Goal: Task Accomplishment & Management: Use online tool/utility

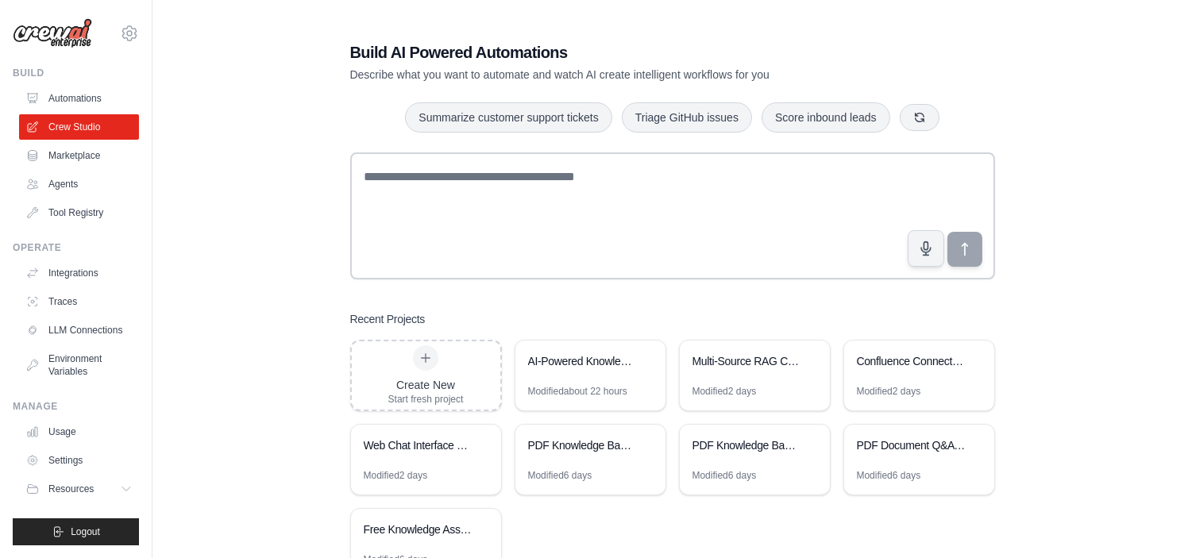
click at [596, 375] on div "AI-Powered Knowledge Base Chatbot" at bounding box center [590, 363] width 150 height 44
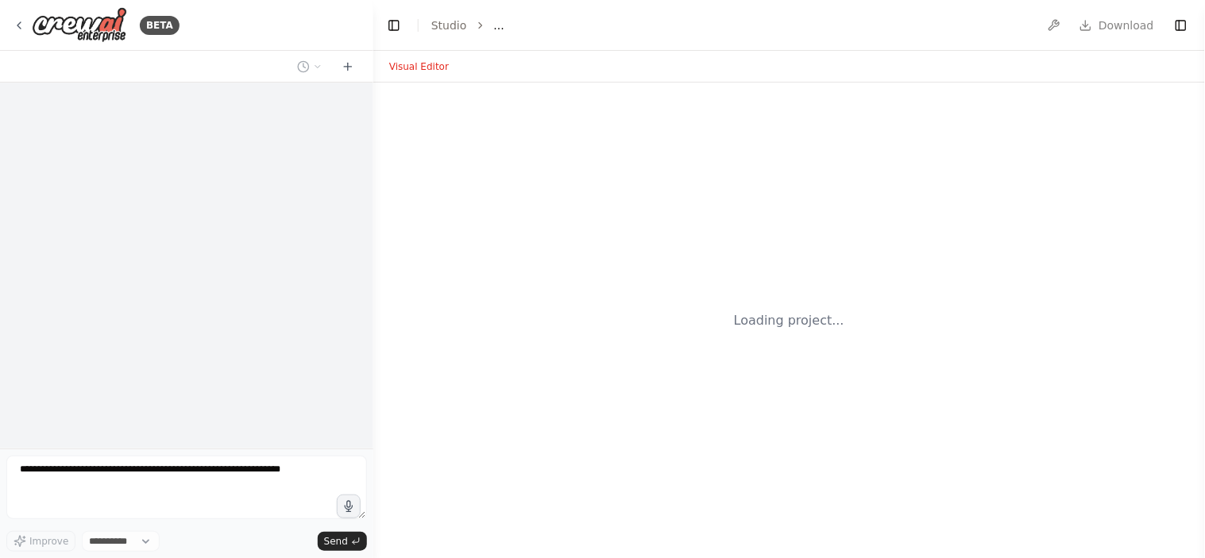
select select "****"
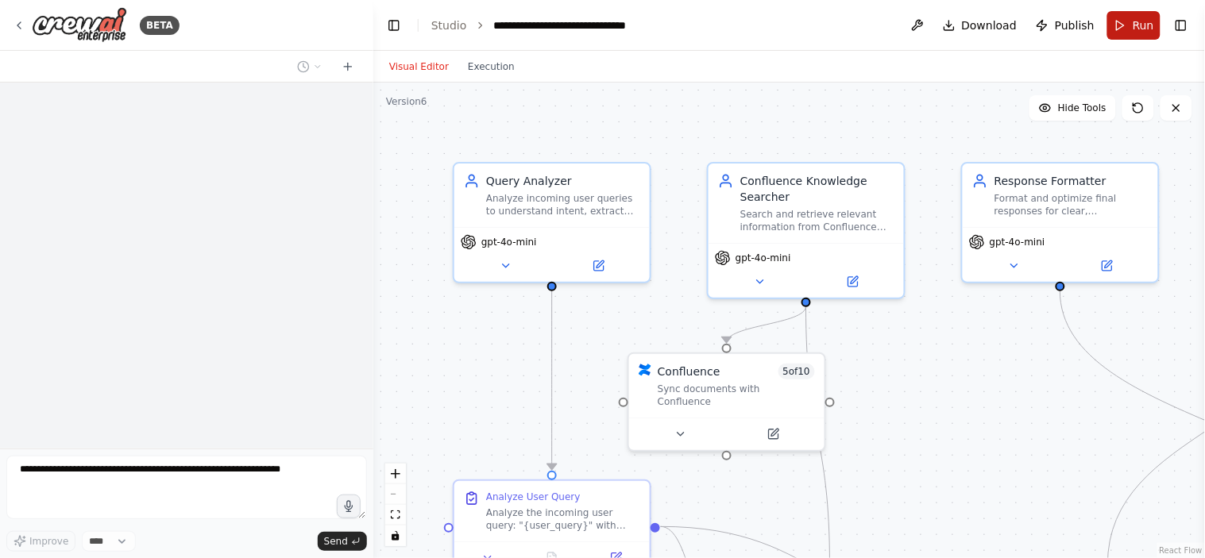
click at [1123, 30] on button "Run" at bounding box center [1133, 25] width 53 height 29
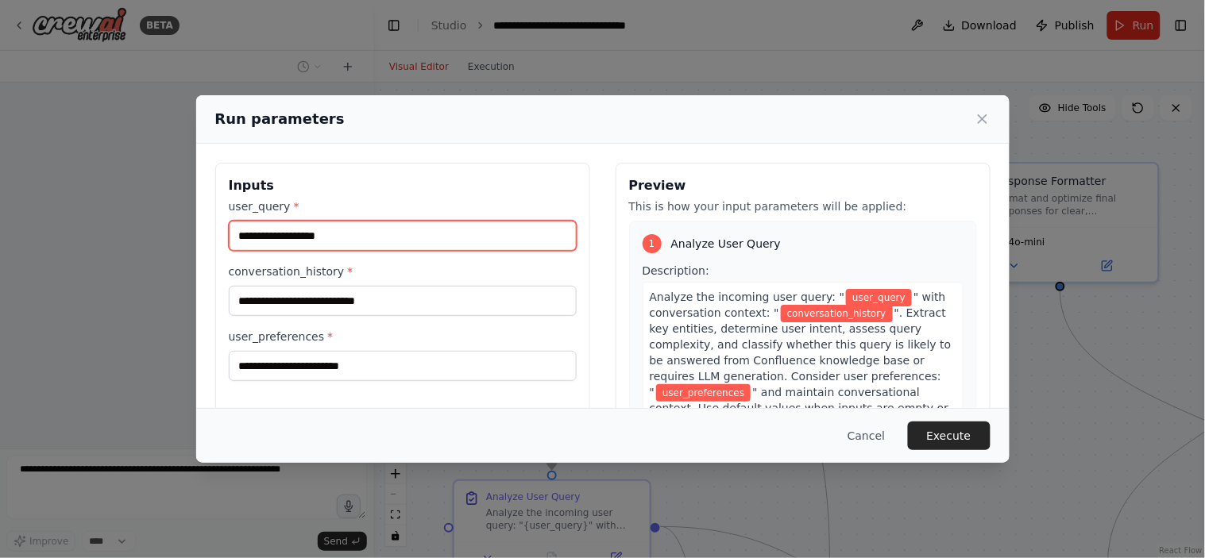
click at [296, 233] on input "user_query *" at bounding box center [403, 236] width 348 height 30
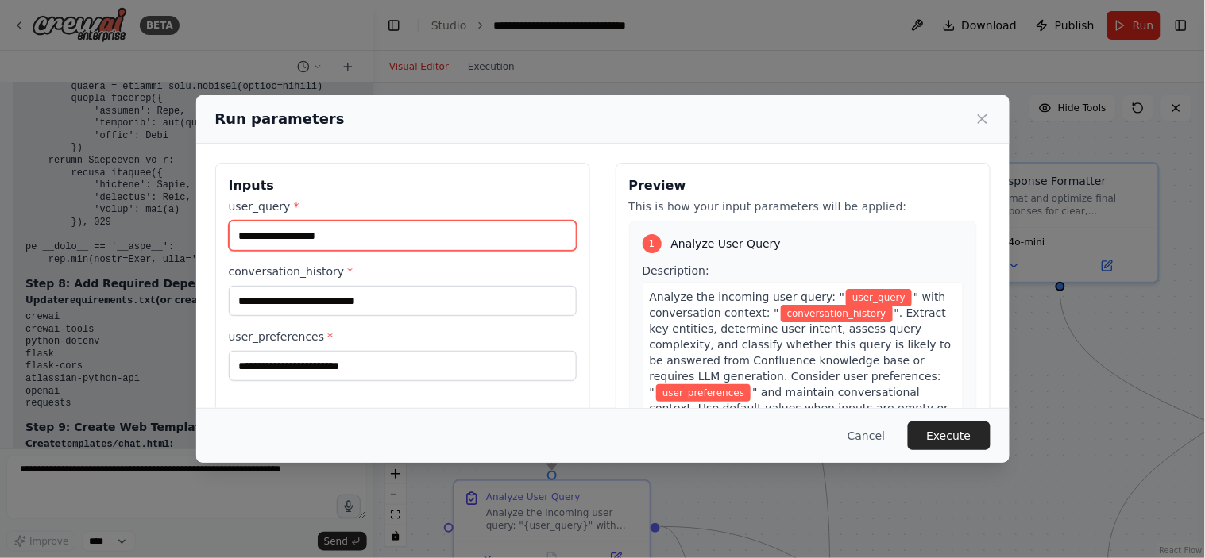
type input "**********"
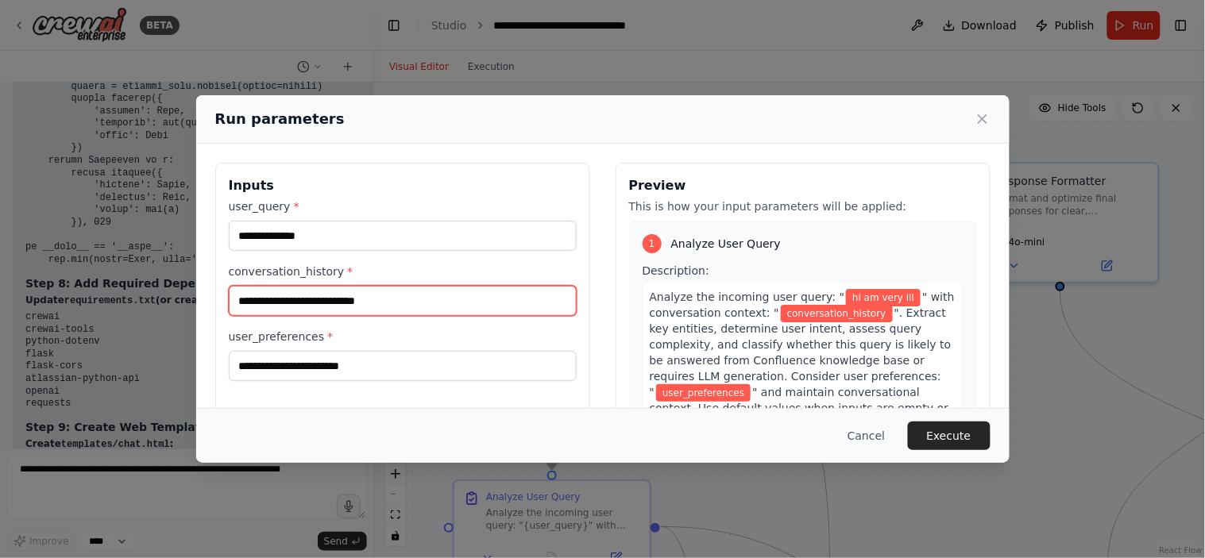
click at [321, 292] on input "conversation_history *" at bounding box center [403, 301] width 348 height 30
type input "**"
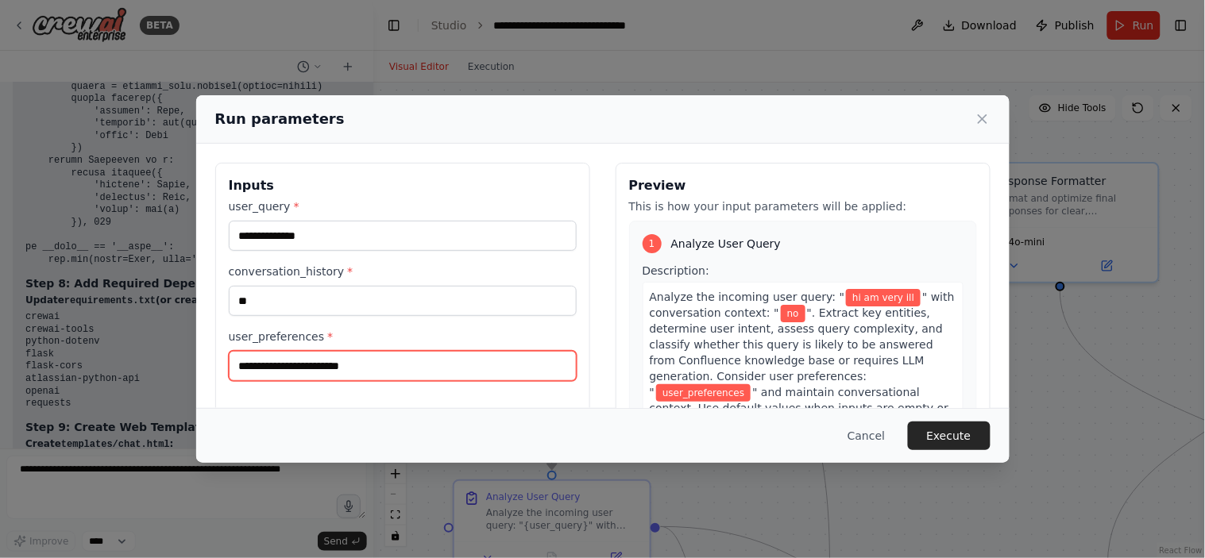
click at [304, 369] on input "user_preferences *" at bounding box center [403, 366] width 348 height 30
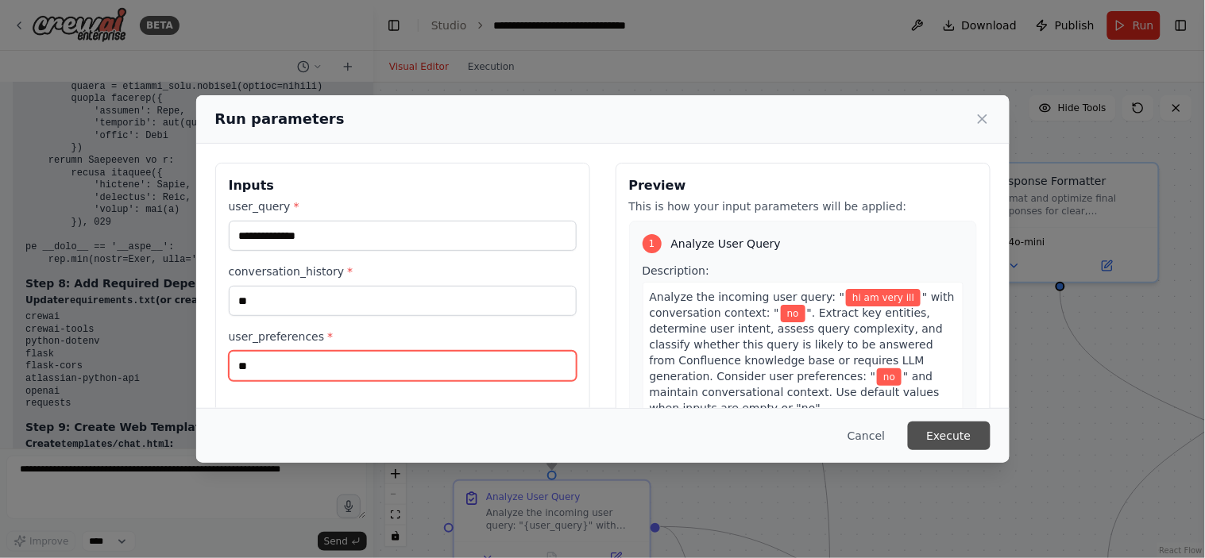
type input "**"
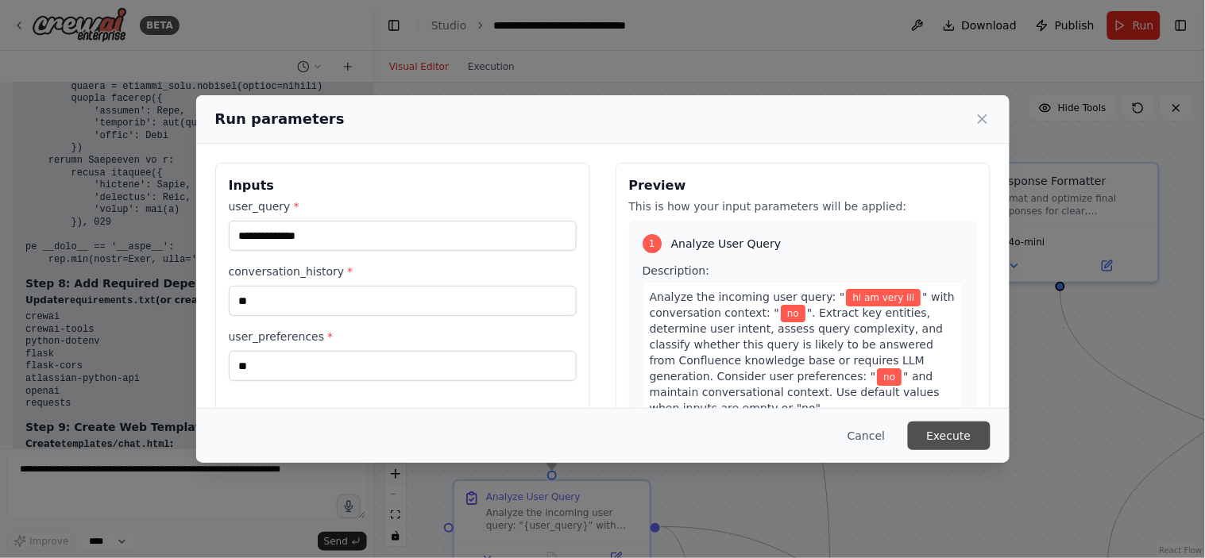
click at [970, 427] on button "Execute" at bounding box center [949, 436] width 83 height 29
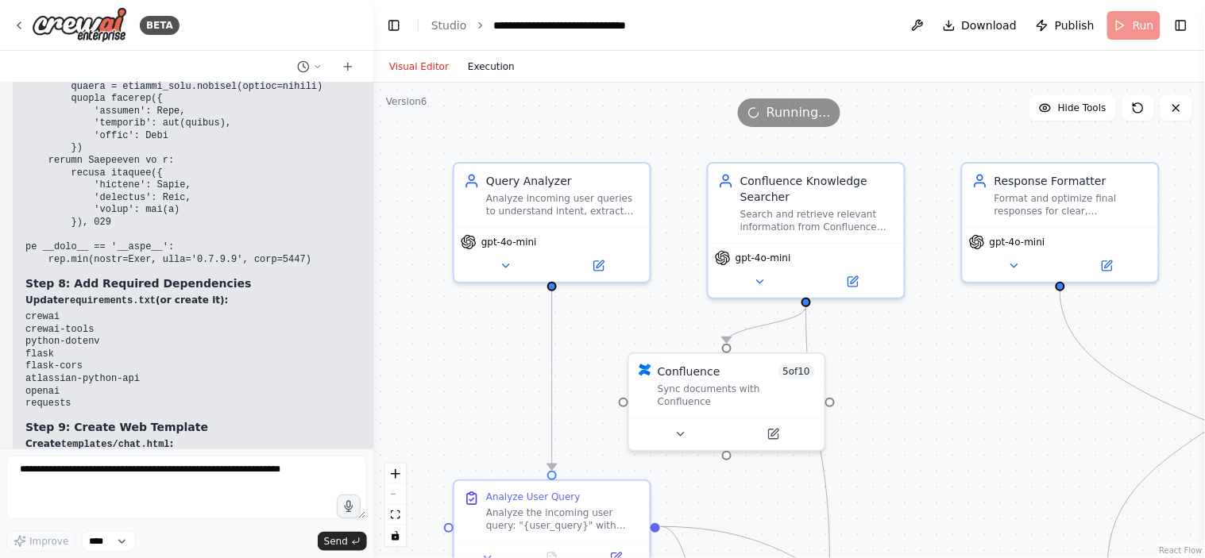
click at [480, 57] on button "Execution" at bounding box center [491, 66] width 66 height 19
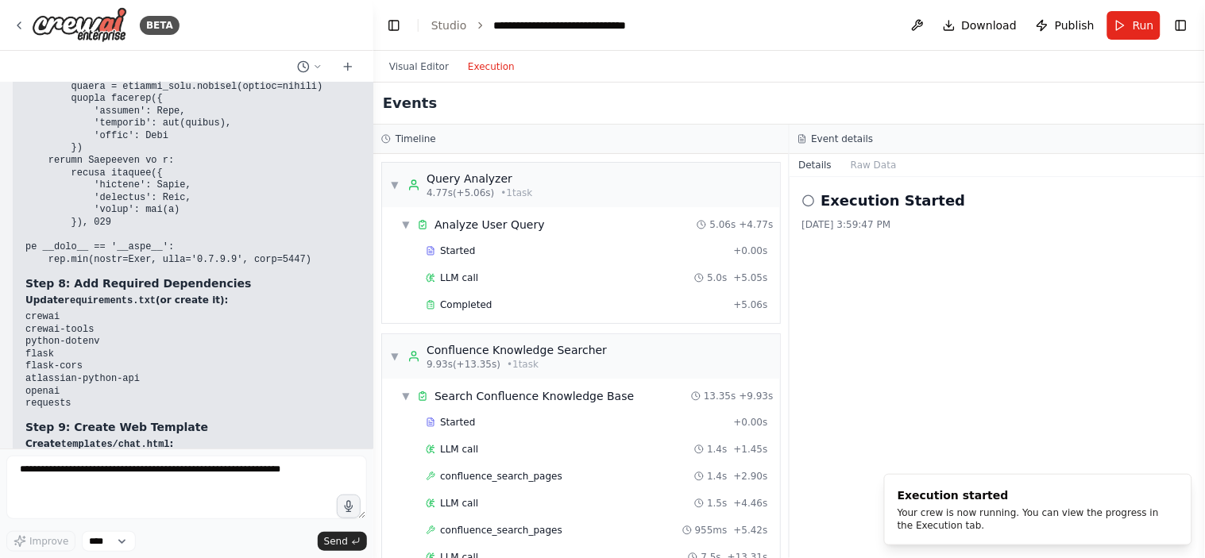
scroll to position [623, 0]
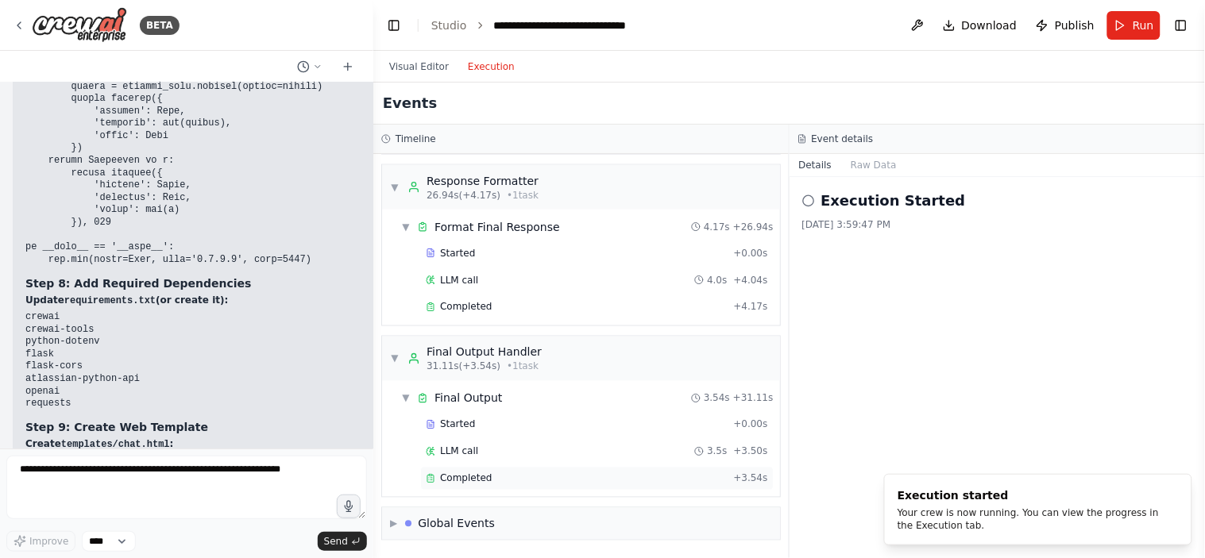
click at [491, 489] on div "Completed + 3.54s" at bounding box center [596, 479] width 353 height 24
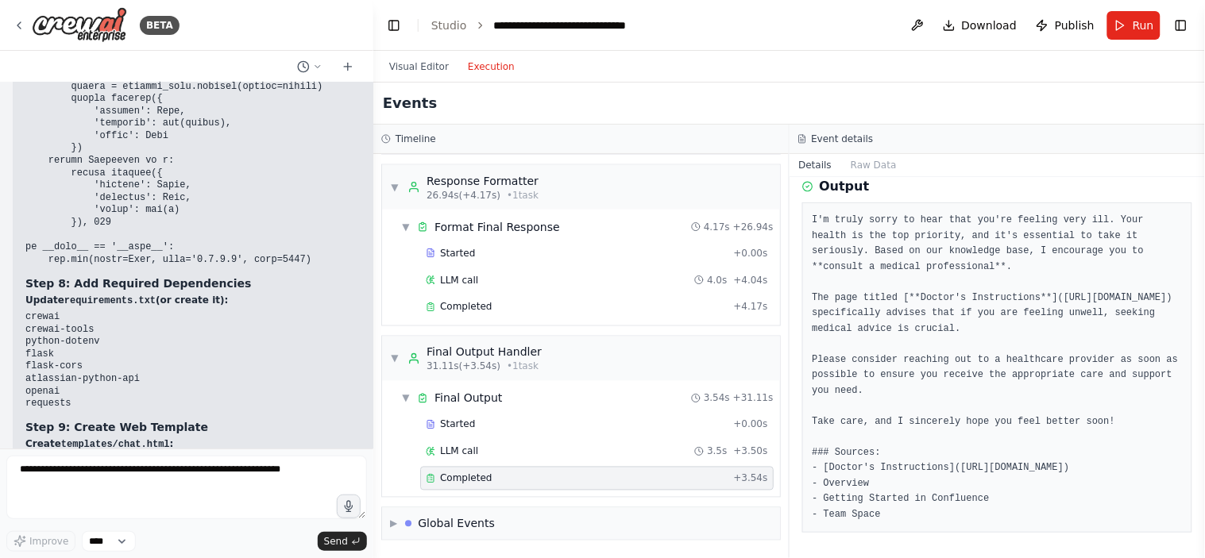
scroll to position [113, 0]
drag, startPoint x: 810, startPoint y: 191, endPoint x: 957, endPoint y: 597, distance: 432.3
click at [957, 557] on html "BETA Design and configure an AI-powered chatbot automation as per the following…" at bounding box center [602, 279] width 1205 height 558
copy pre "I'm truly sorry to hear that you're feeling very ill. Your health is the top pr…"
click at [433, 19] on link "Studio" at bounding box center [449, 25] width 36 height 13
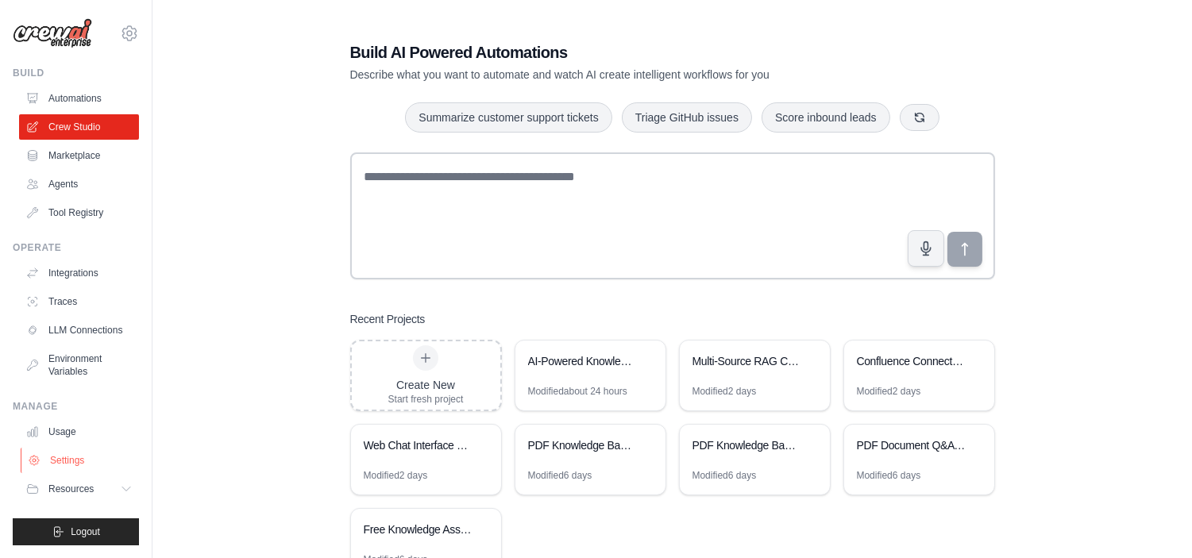
click at [66, 456] on link "Settings" at bounding box center [81, 460] width 120 height 25
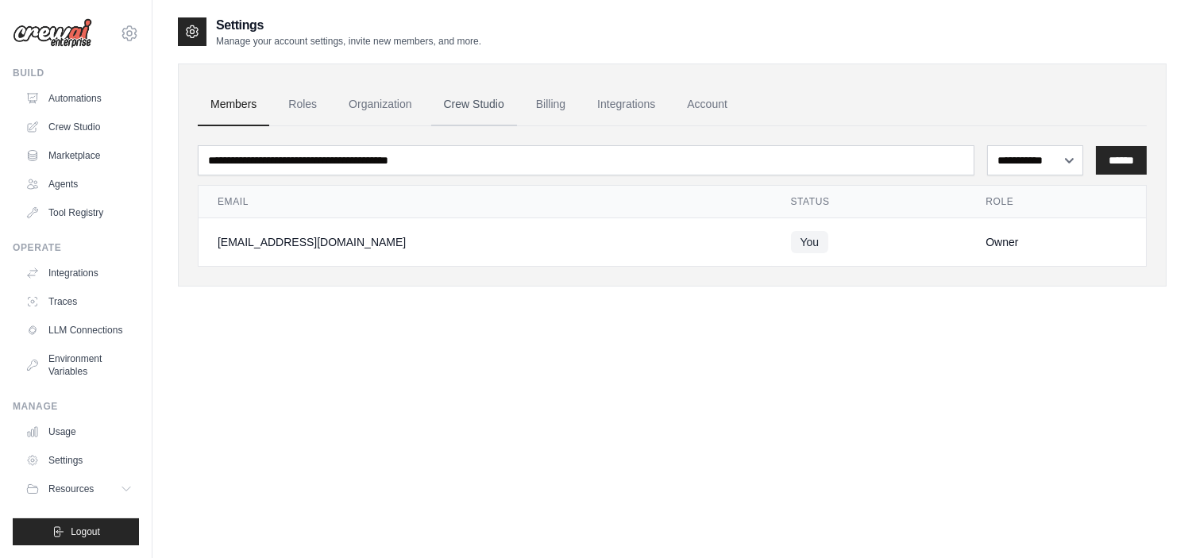
click at [491, 110] on link "Crew Studio" at bounding box center [474, 104] width 86 height 43
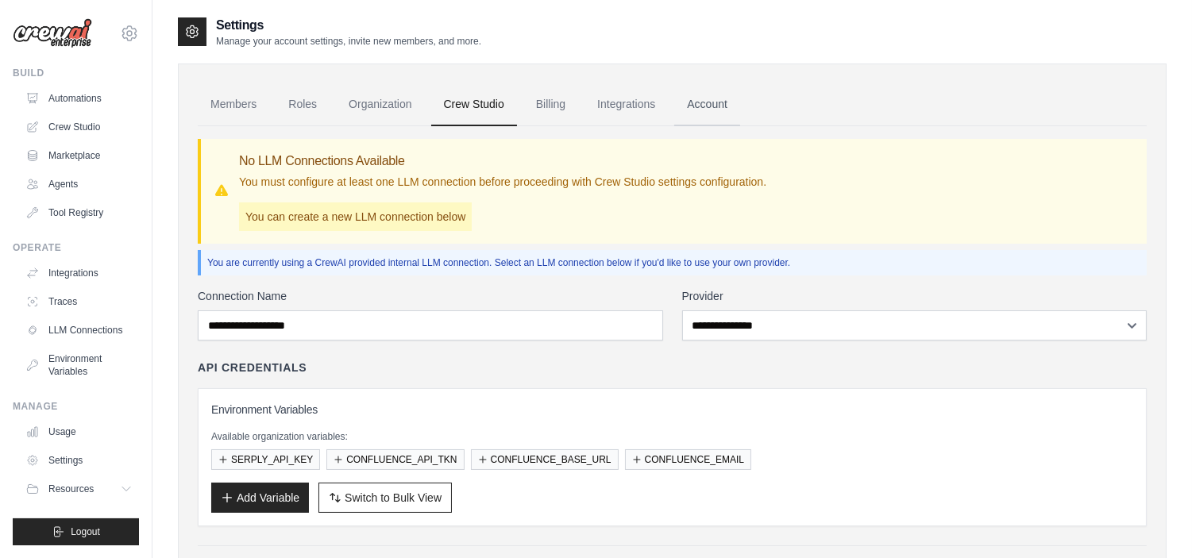
click at [704, 102] on link "Account" at bounding box center [707, 104] width 66 height 43
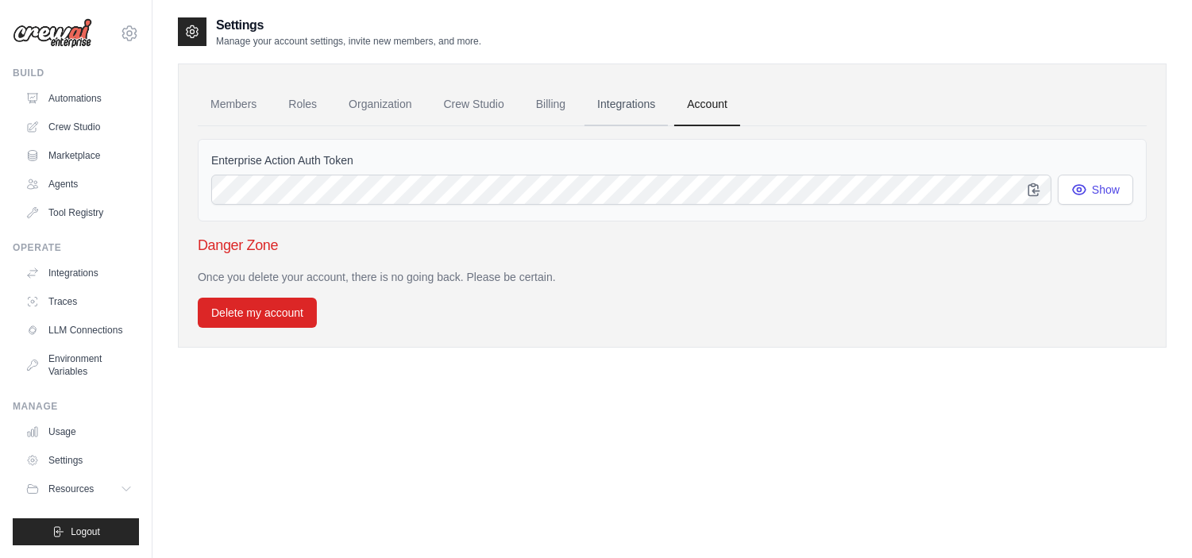
click at [650, 113] on link "Integrations" at bounding box center [625, 104] width 83 height 43
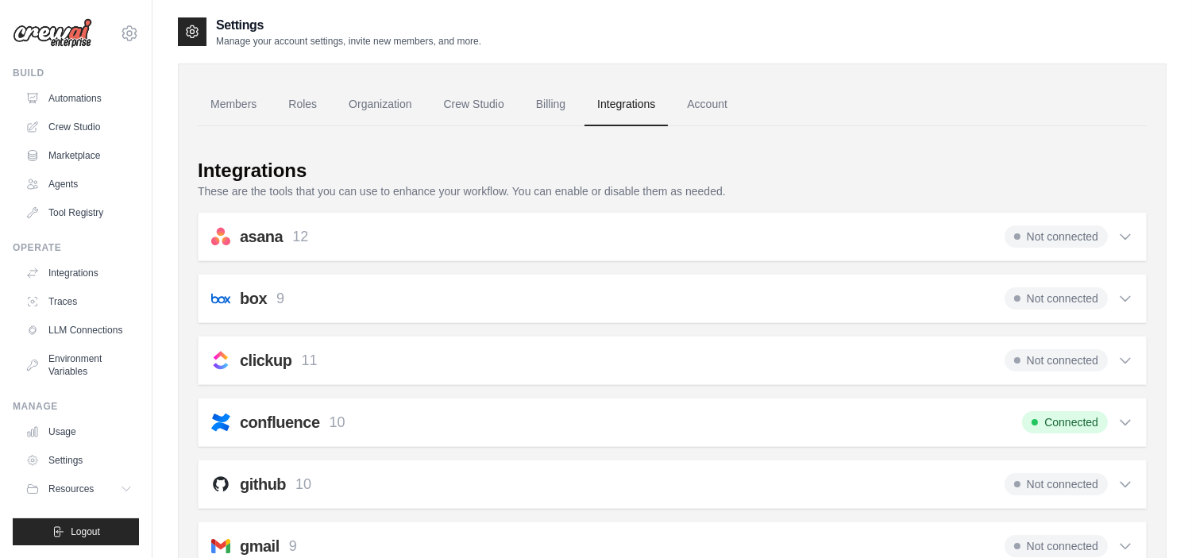
click at [650, 113] on link "Integrations" at bounding box center [625, 104] width 83 height 43
click at [552, 104] on link "Billing" at bounding box center [550, 104] width 55 height 43
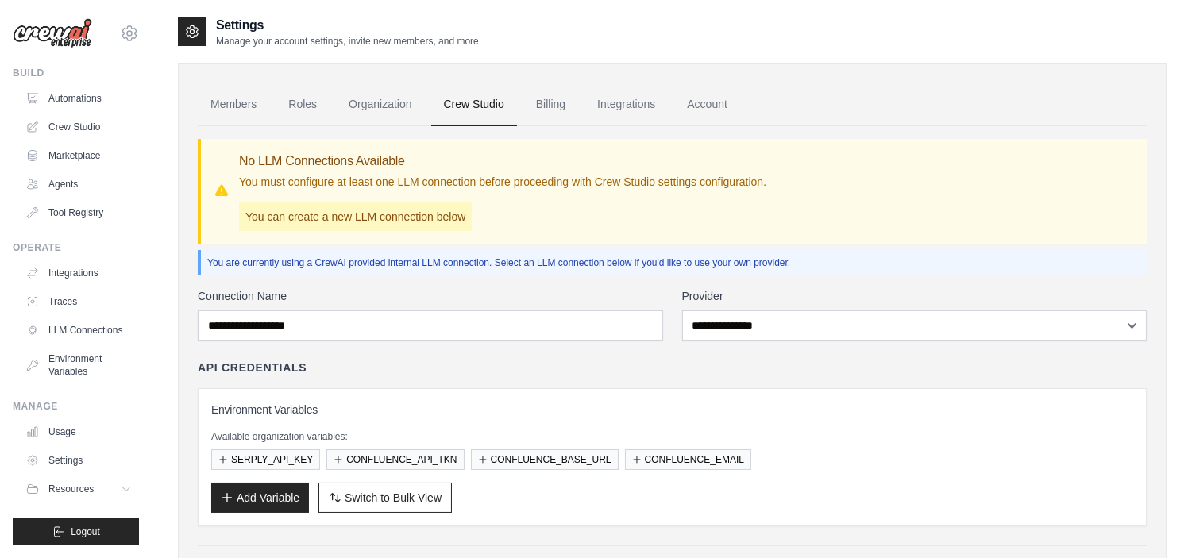
click at [479, 110] on link "Crew Studio" at bounding box center [474, 104] width 86 height 43
click at [405, 115] on link "Organization" at bounding box center [380, 104] width 88 height 43
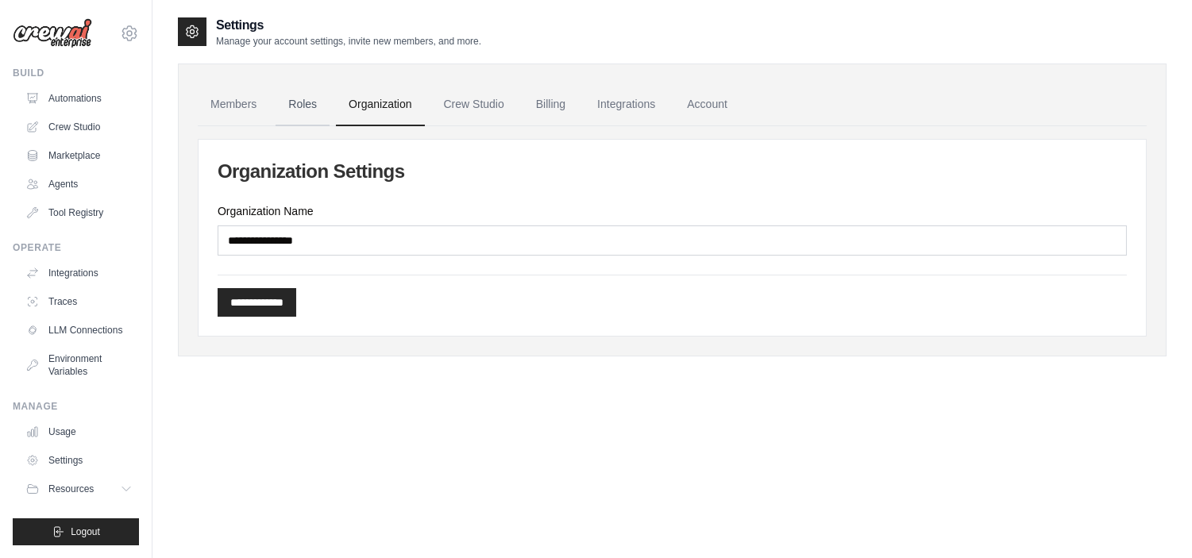
click at [296, 105] on link "Roles" at bounding box center [303, 104] width 54 height 43
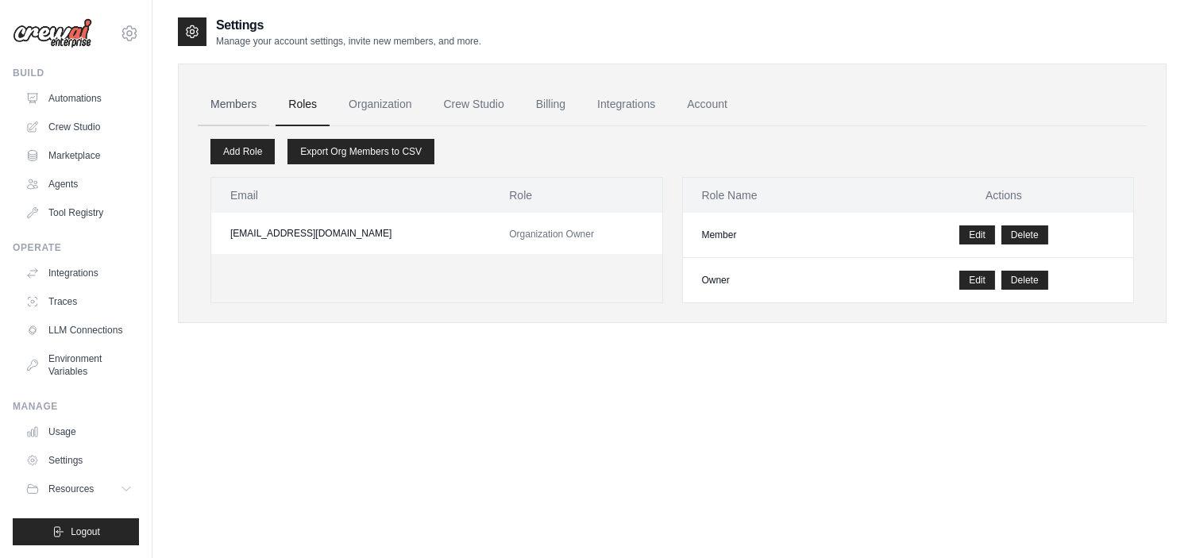
click at [259, 106] on link "Members" at bounding box center [233, 104] width 71 height 43
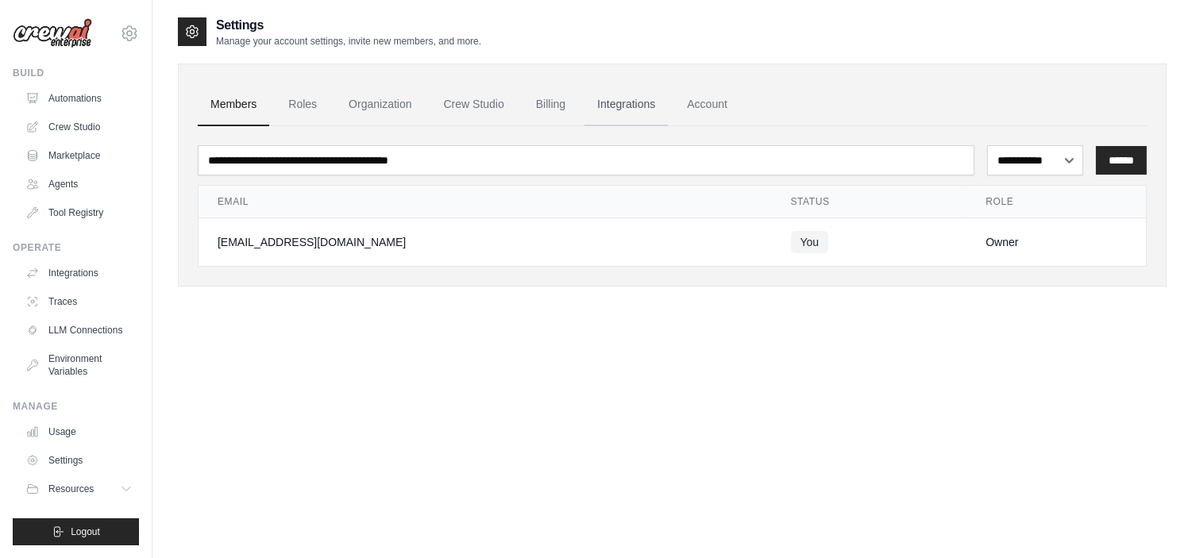
click at [616, 106] on link "Integrations" at bounding box center [625, 104] width 83 height 43
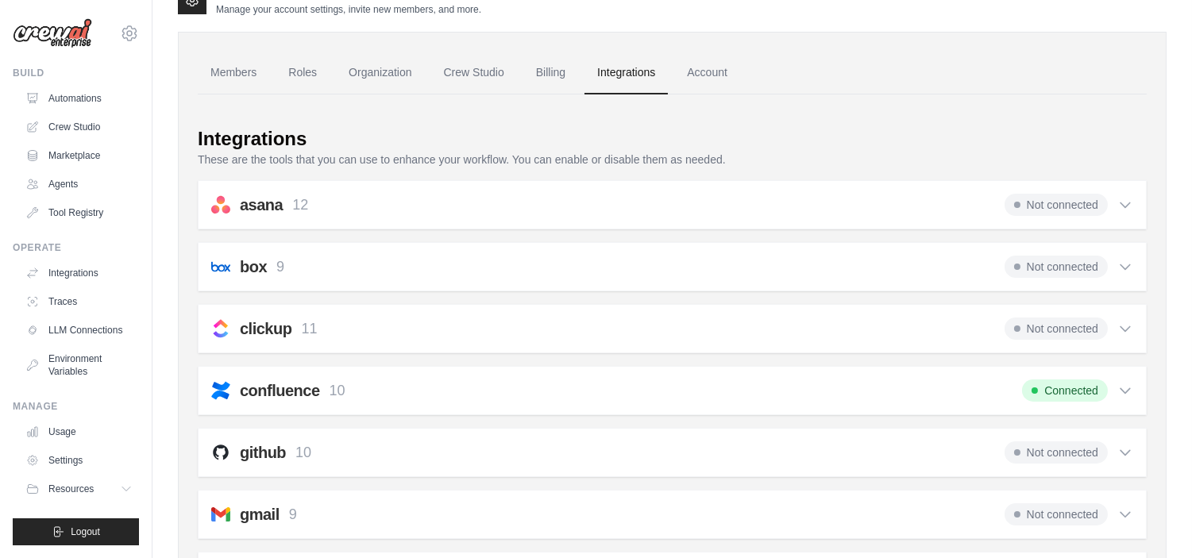
scroll to position [33, 0]
click at [724, 74] on link "Account" at bounding box center [707, 72] width 66 height 43
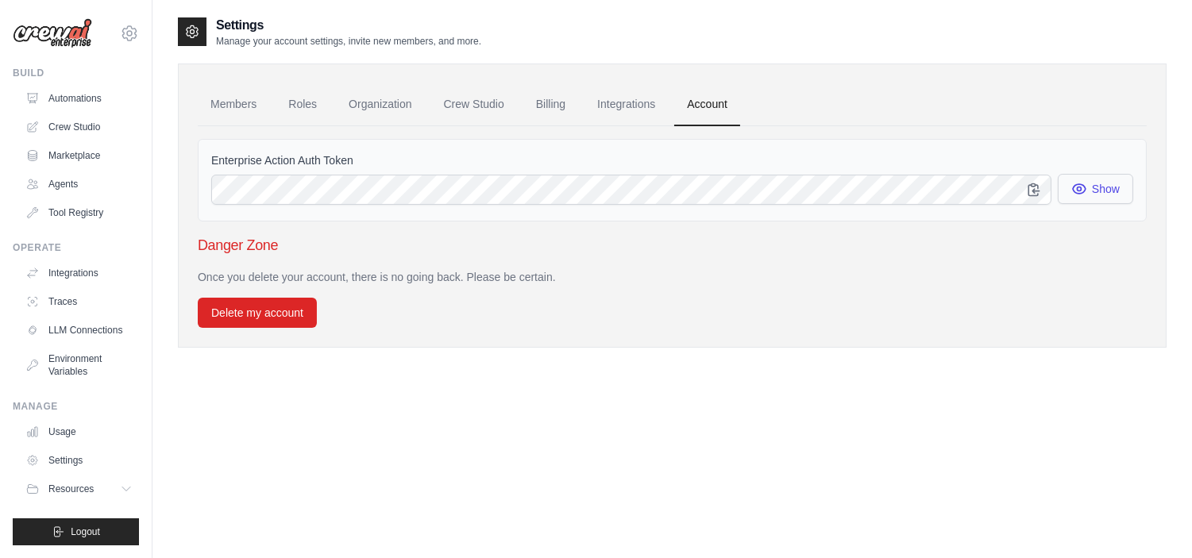
click at [1108, 191] on button "Show" at bounding box center [1095, 189] width 75 height 30
click at [50, 128] on link "Crew Studio" at bounding box center [81, 126] width 120 height 25
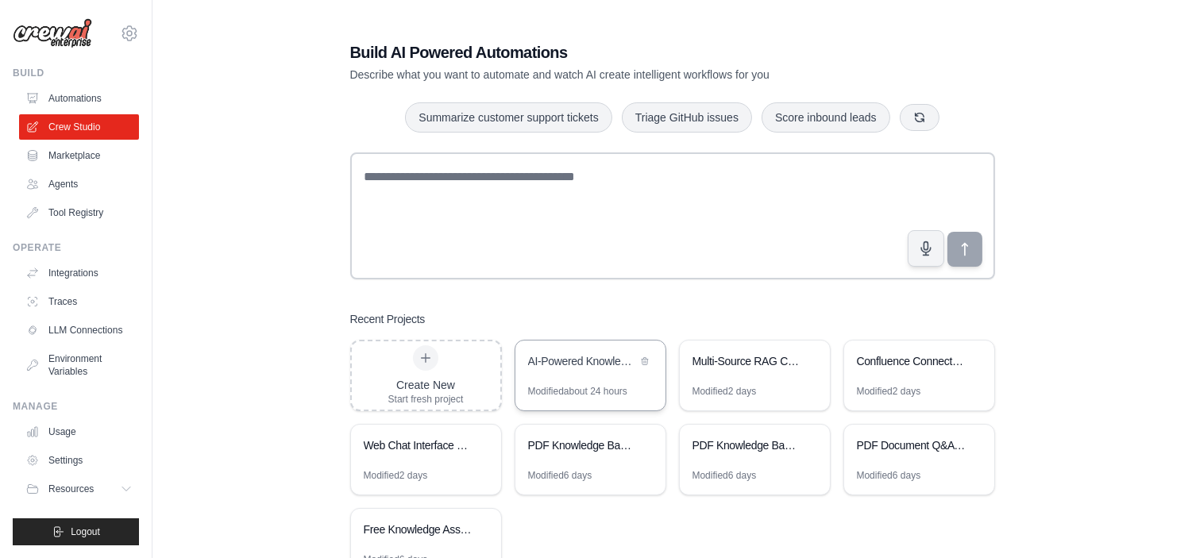
click at [594, 363] on div "AI-Powered Knowledge Base Chatbot" at bounding box center [582, 361] width 109 height 16
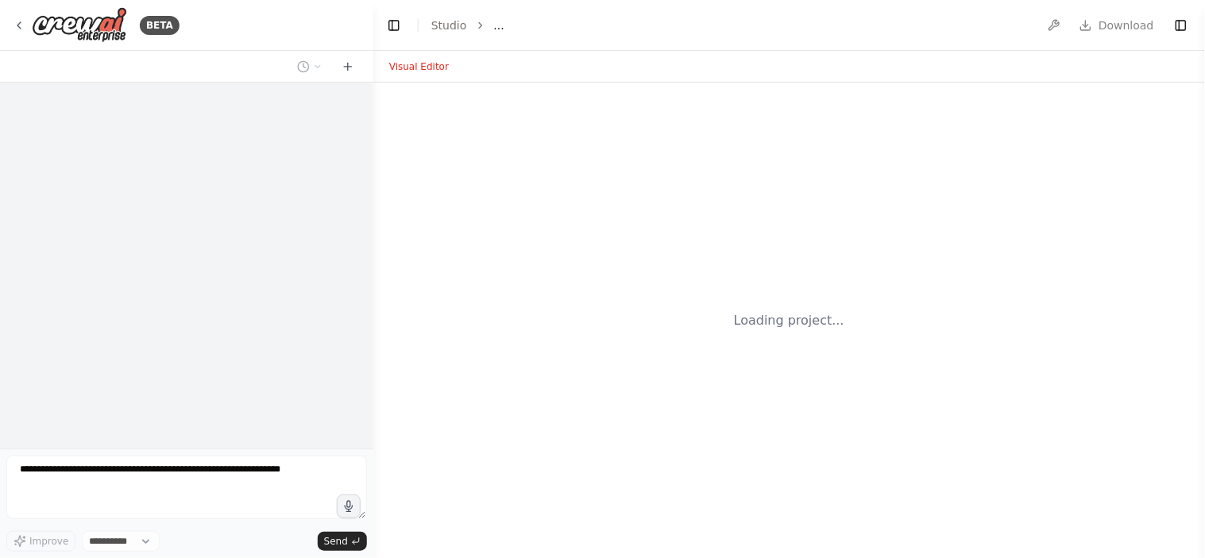
select select "****"
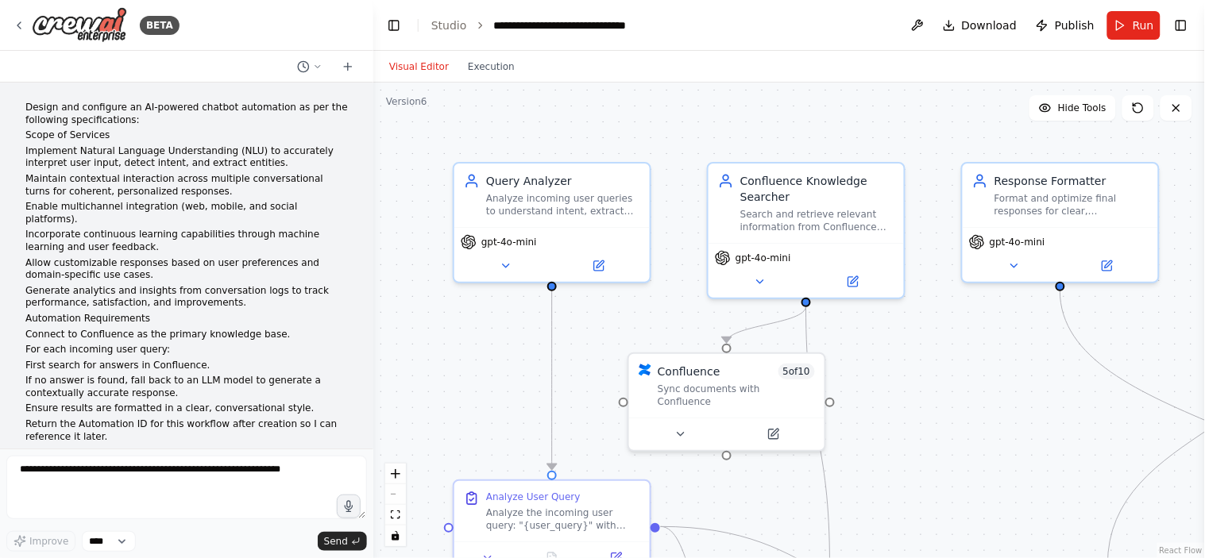
scroll to position [45365, 0]
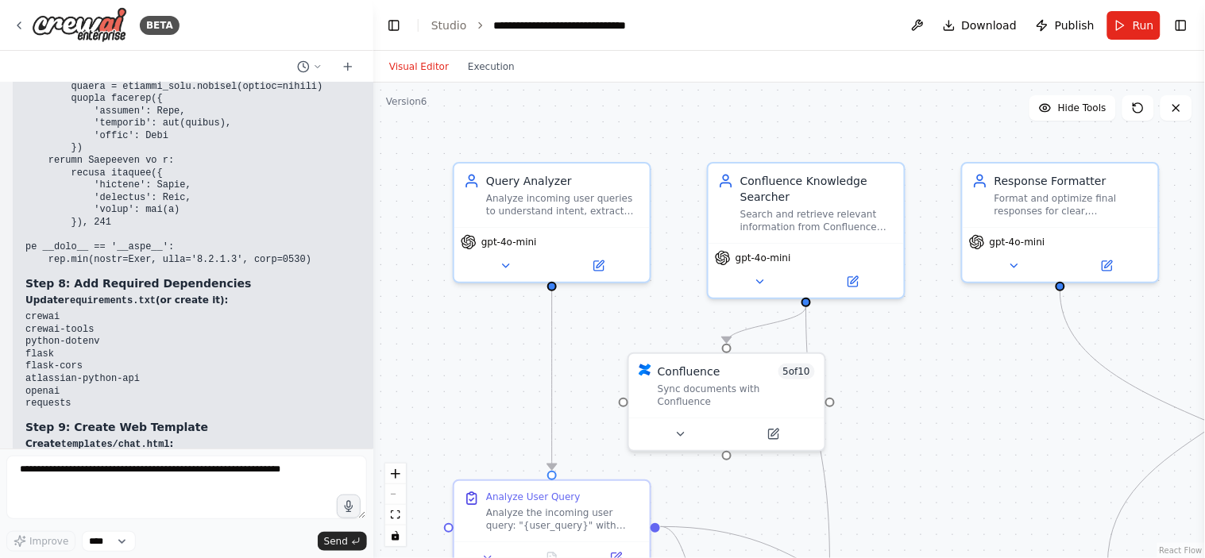
click at [466, 24] on ol "**********" at bounding box center [551, 25] width 241 height 16
click at [464, 24] on ol "**********" at bounding box center [551, 25] width 241 height 16
click at [451, 24] on link "Studio" at bounding box center [449, 25] width 36 height 13
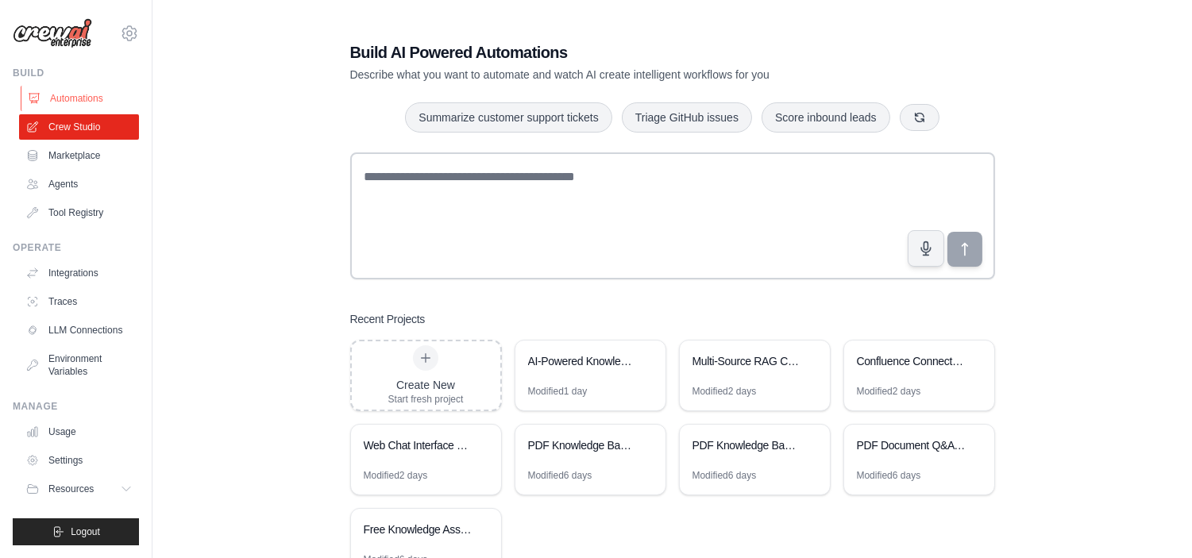
click at [70, 101] on link "Automations" at bounding box center [81, 98] width 120 height 25
click at [68, 91] on link "Automations" at bounding box center [81, 98] width 120 height 25
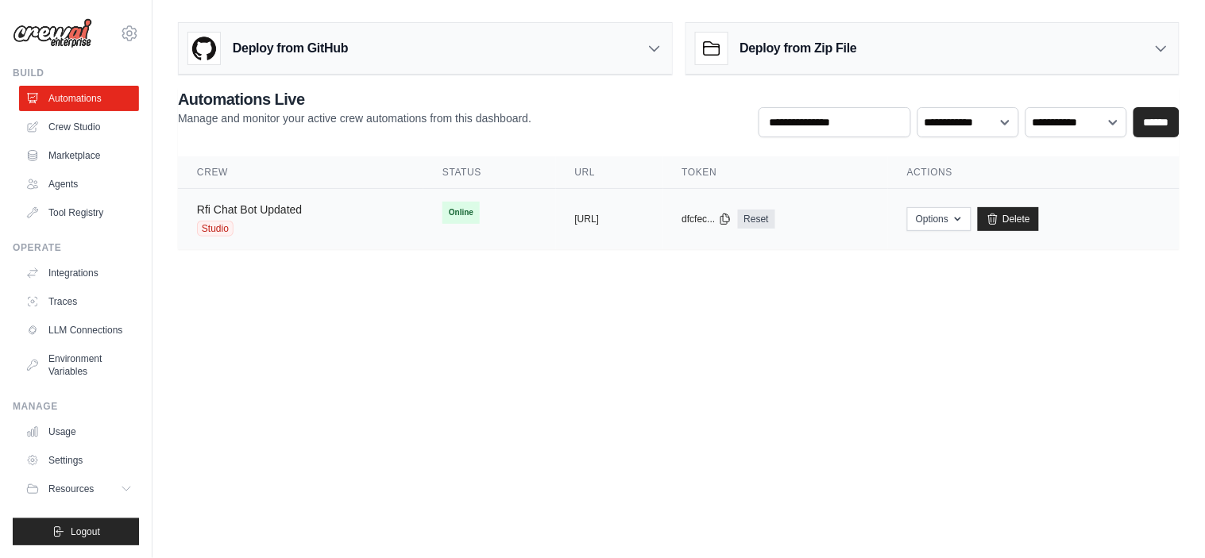
click at [274, 205] on link "Rfi Chat Bot Updated" at bounding box center [249, 209] width 105 height 13
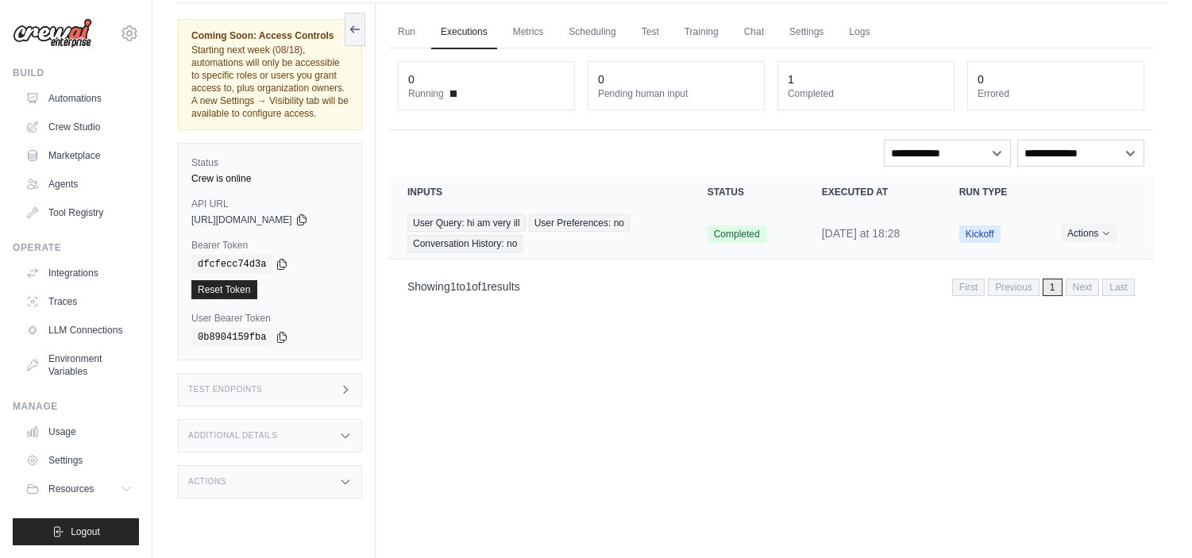
scroll to position [67, 0]
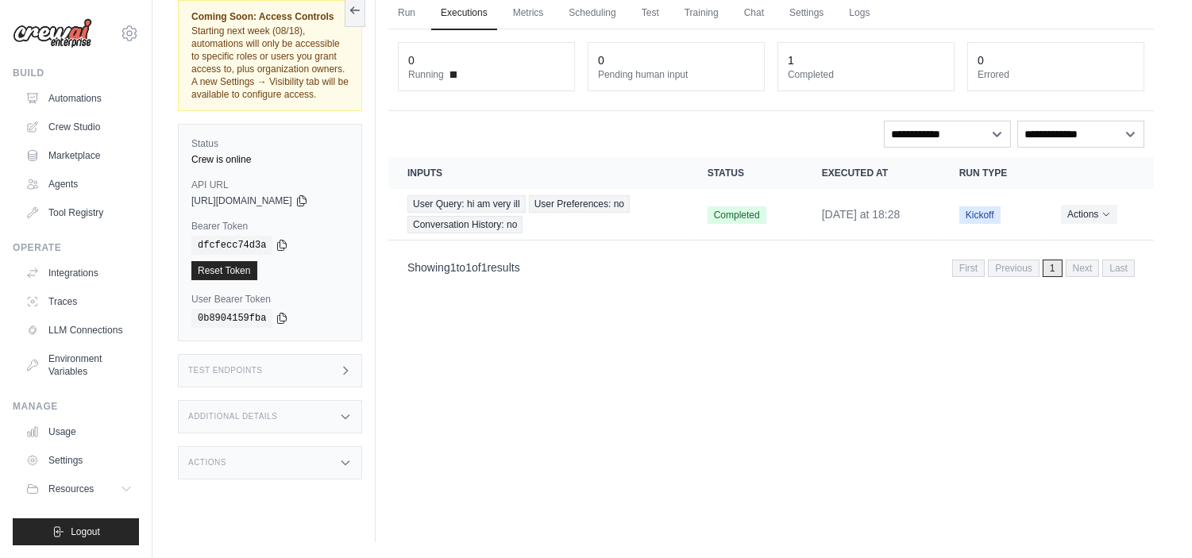
click at [337, 458] on div "Actions" at bounding box center [270, 462] width 184 height 33
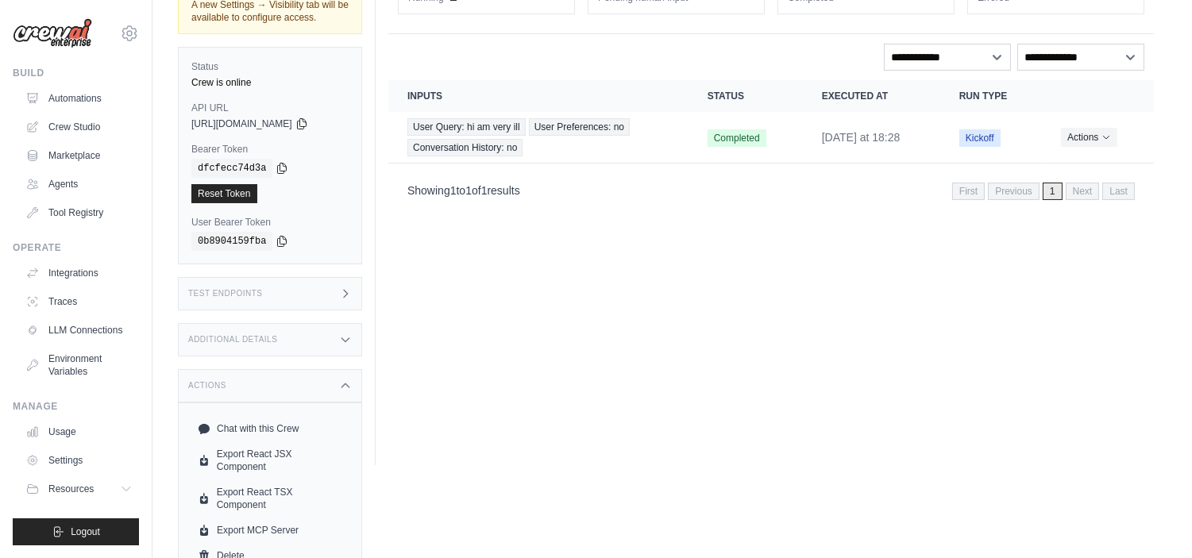
scroll to position [156, 0]
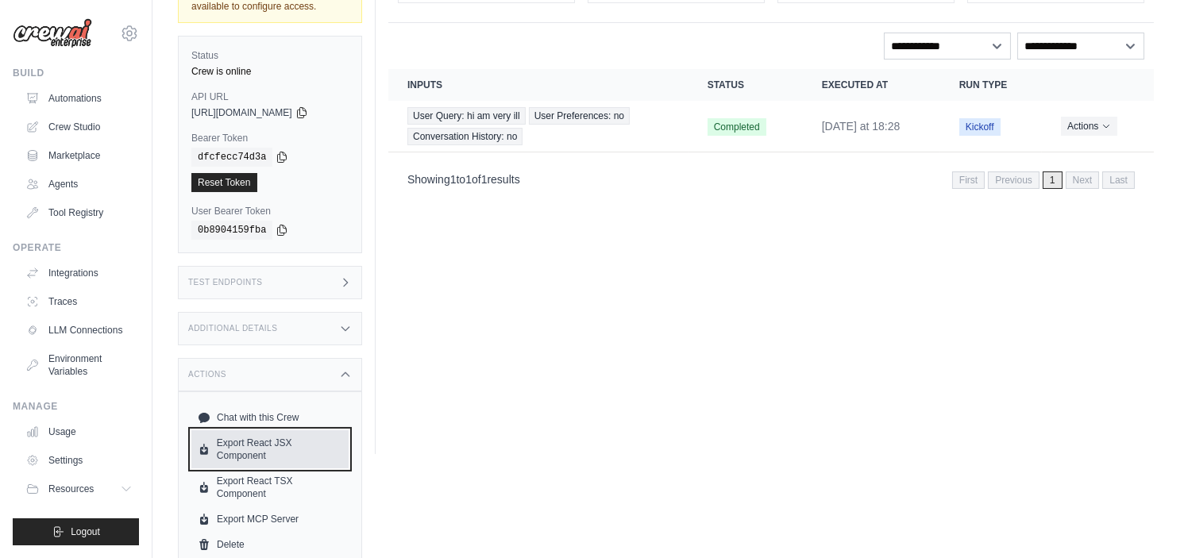
click at [296, 450] on link "Export React JSX Component" at bounding box center [269, 449] width 157 height 38
